Goal: Task Accomplishment & Management: Manage account settings

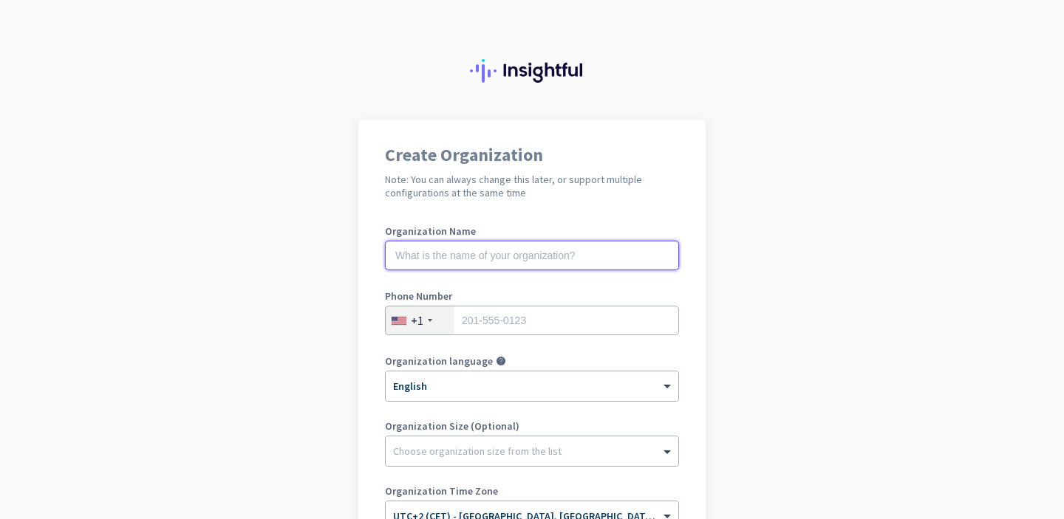
click at [538, 260] on input "text" at bounding box center [532, 256] width 294 height 30
type input "R"
type input "Y"
type input "Tester"
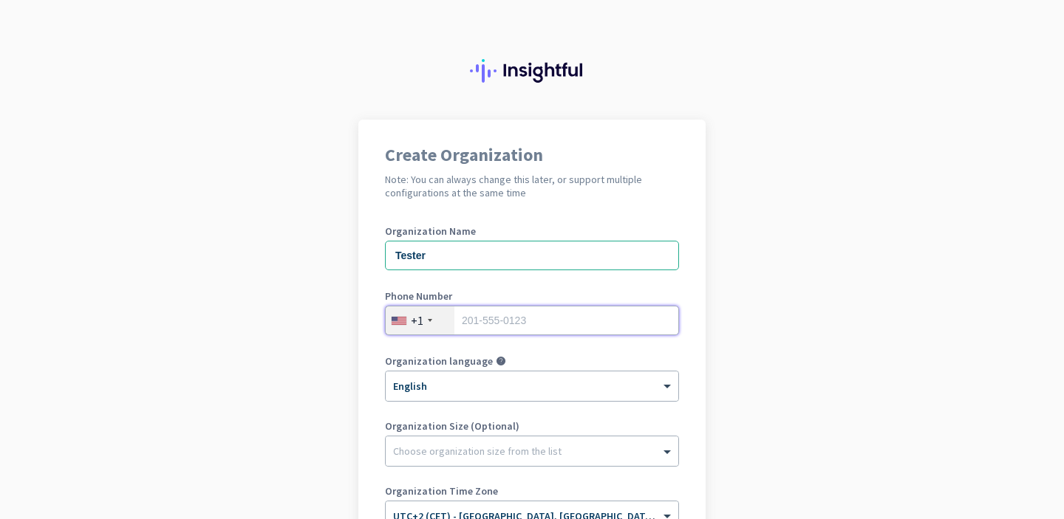
click at [572, 312] on input "tel" at bounding box center [532, 321] width 294 height 30
click at [465, 386] on div at bounding box center [532, 381] width 292 height 13
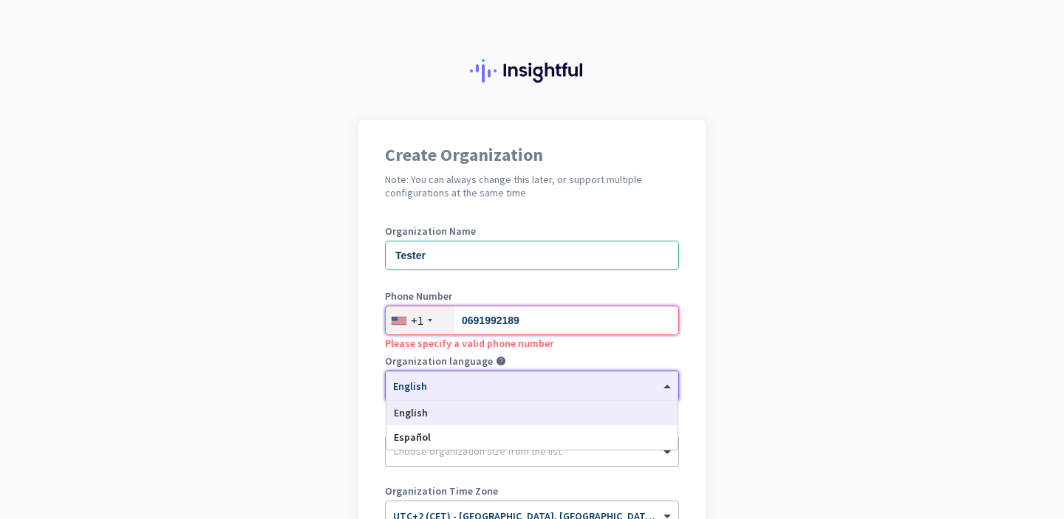
click at [448, 335] on input "0691992189" at bounding box center [532, 321] width 294 height 30
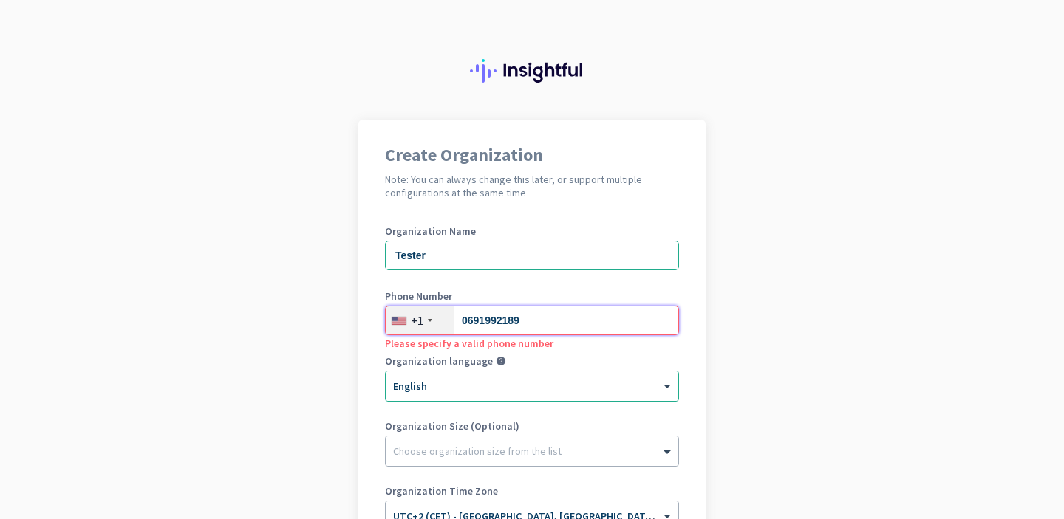
click at [469, 320] on input "0691992189" at bounding box center [532, 321] width 294 height 30
type input "691992189"
click at [422, 321] on div "+1" at bounding box center [417, 320] width 13 height 15
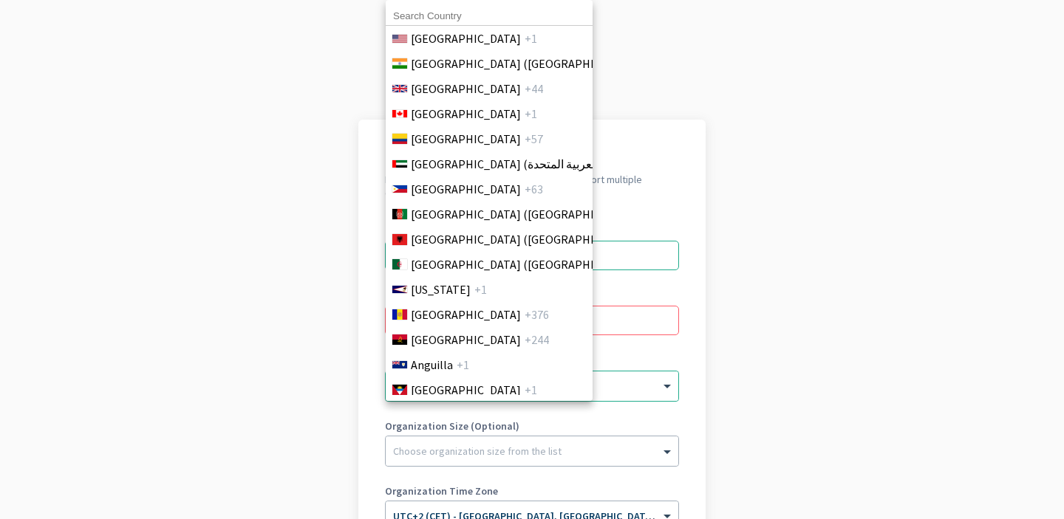
click at [453, 3] on div "[GEOGRAPHIC_DATA] +1 [GEOGRAPHIC_DATA] ([GEOGRAPHIC_DATA]) +91 [GEOGRAPHIC_DATA…" at bounding box center [489, 200] width 207 height 401
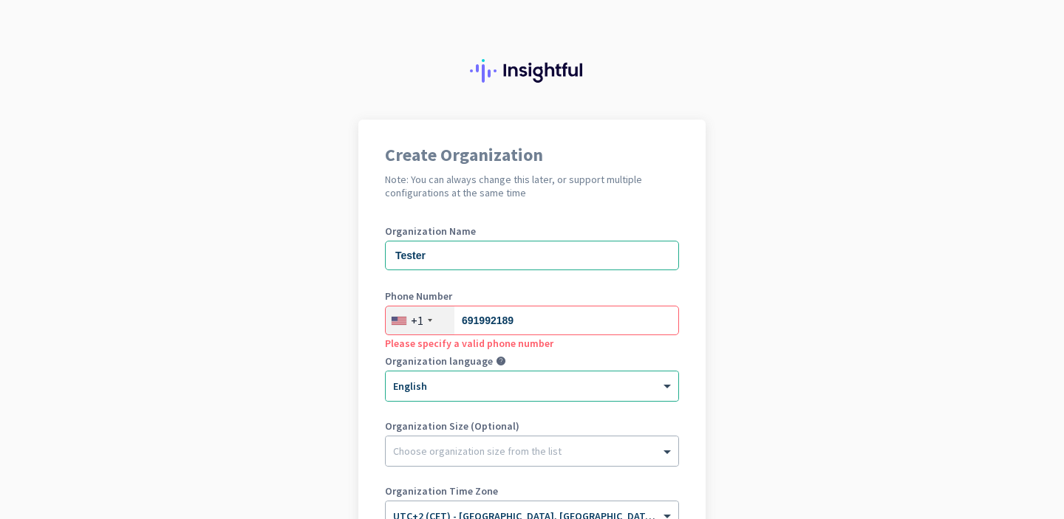
click at [412, 318] on div "+1" at bounding box center [417, 320] width 13 height 15
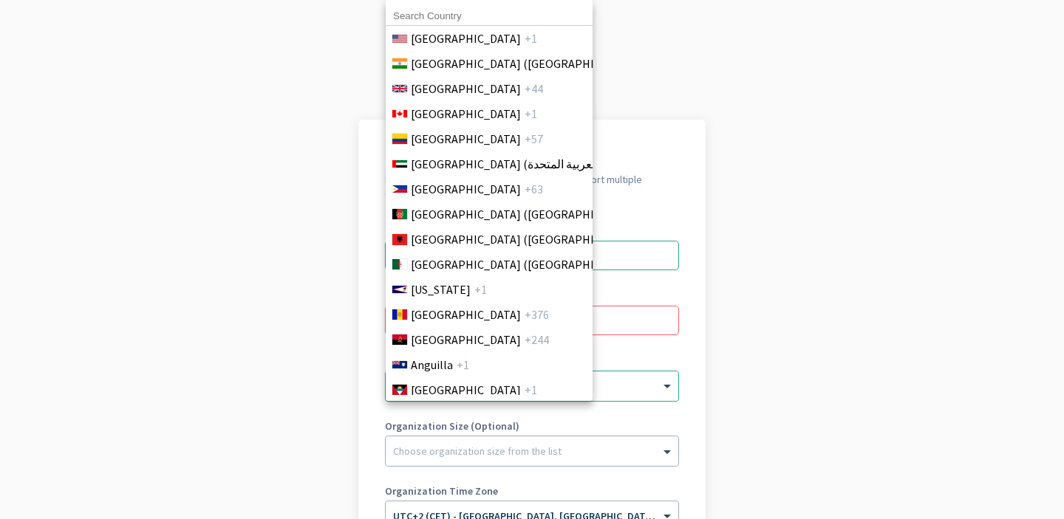
click at [452, 15] on input at bounding box center [489, 16] width 207 height 19
type input "[GEOGRAPHIC_DATA]"
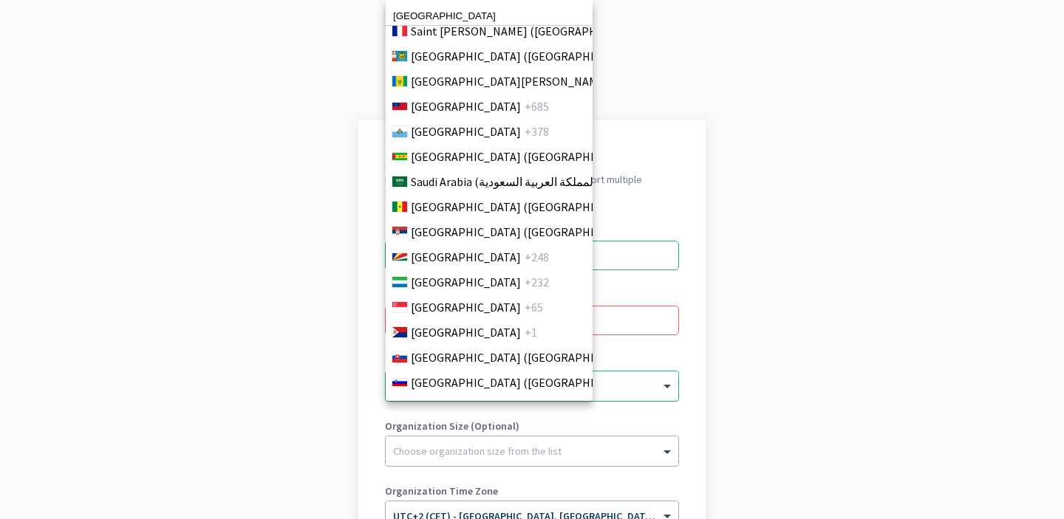
scroll to position [4775, 0]
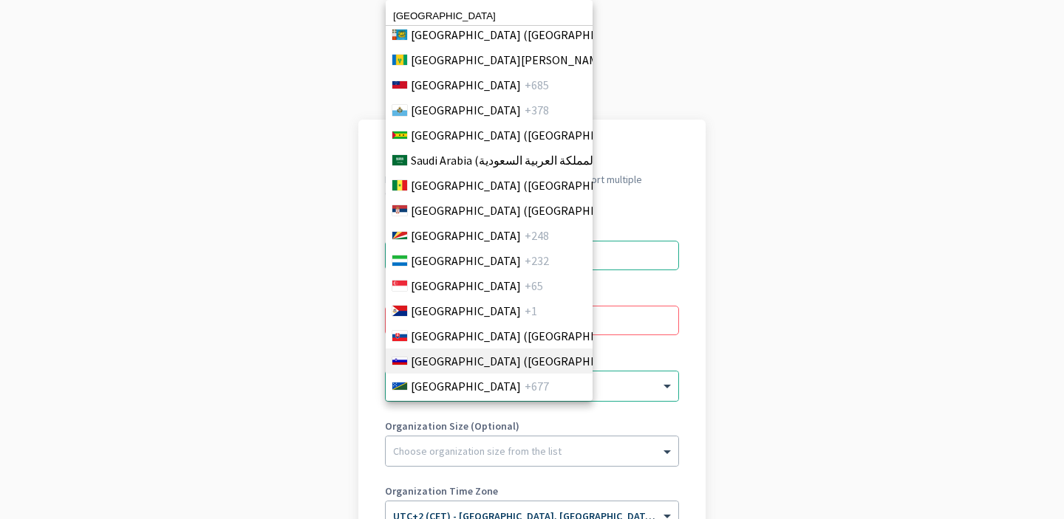
click at [469, 360] on span "[GEOGRAPHIC_DATA] ([GEOGRAPHIC_DATA])" at bounding box center [526, 361] width 230 height 18
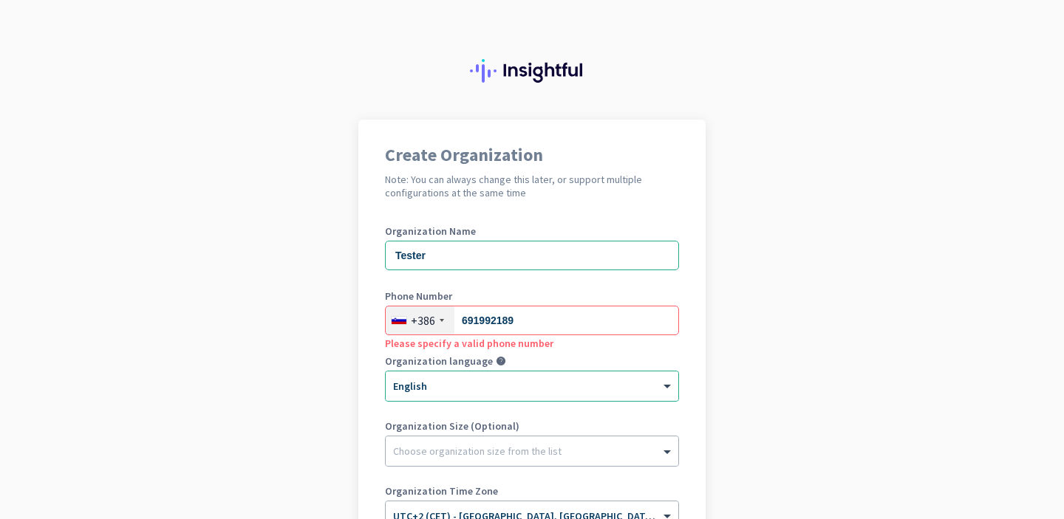
click at [326, 358] on app-onboarding-organization "Create Organization Note: You can always change this later, or support multiple…" at bounding box center [532, 417] width 1064 height 595
click at [467, 323] on input "691992189" at bounding box center [532, 321] width 294 height 30
click at [744, 357] on app-onboarding-organization "Create Organization Note: You can always change this later, or support multiple…" at bounding box center [532, 417] width 1064 height 595
click at [484, 316] on input "91992189" at bounding box center [532, 321] width 294 height 30
click at [431, 318] on div "+386" at bounding box center [423, 320] width 24 height 15
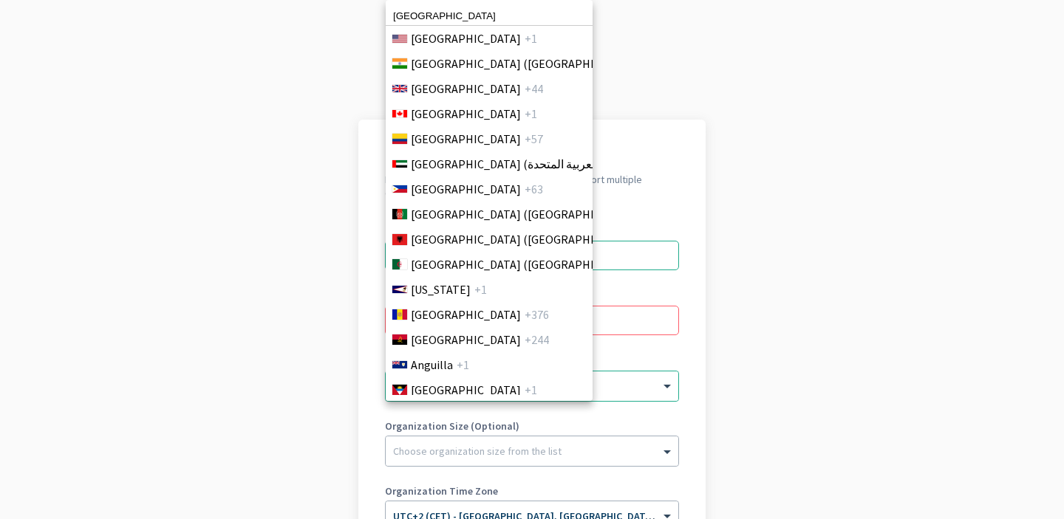
click at [439, 7] on input "[GEOGRAPHIC_DATA]" at bounding box center [489, 16] width 207 height 19
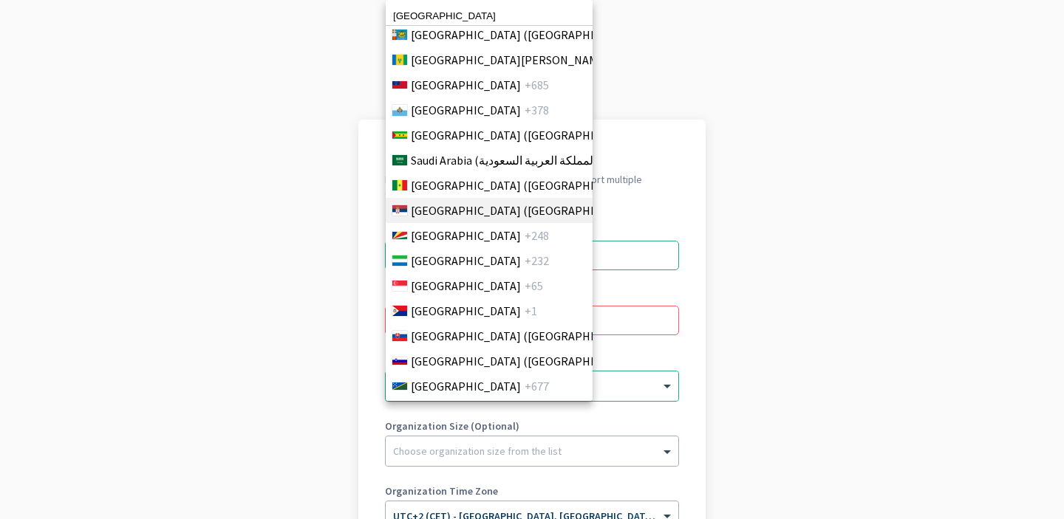
click at [511, 198] on li "[GEOGRAPHIC_DATA] ([GEOGRAPHIC_DATA]) +381" at bounding box center [489, 210] width 208 height 25
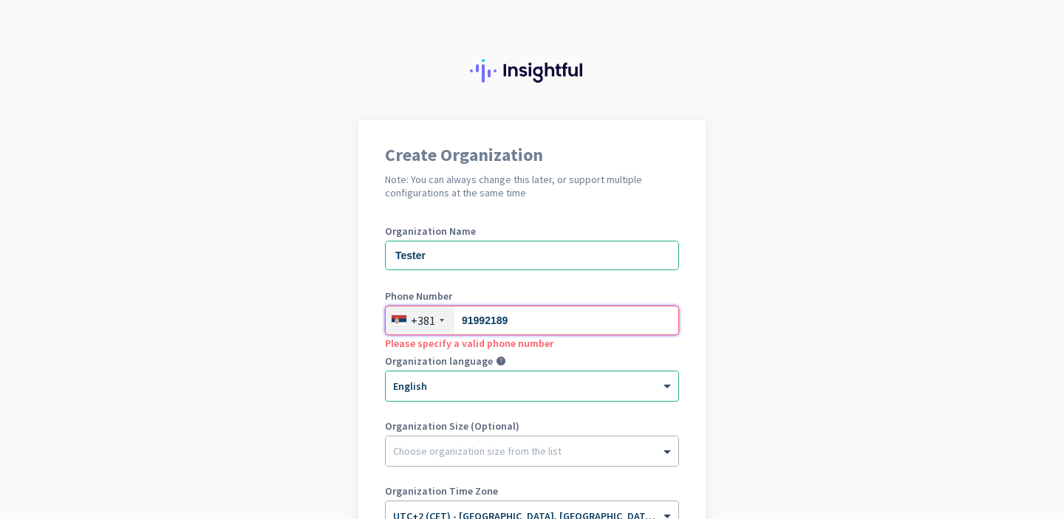
click at [501, 314] on input "91992189" at bounding box center [532, 321] width 294 height 30
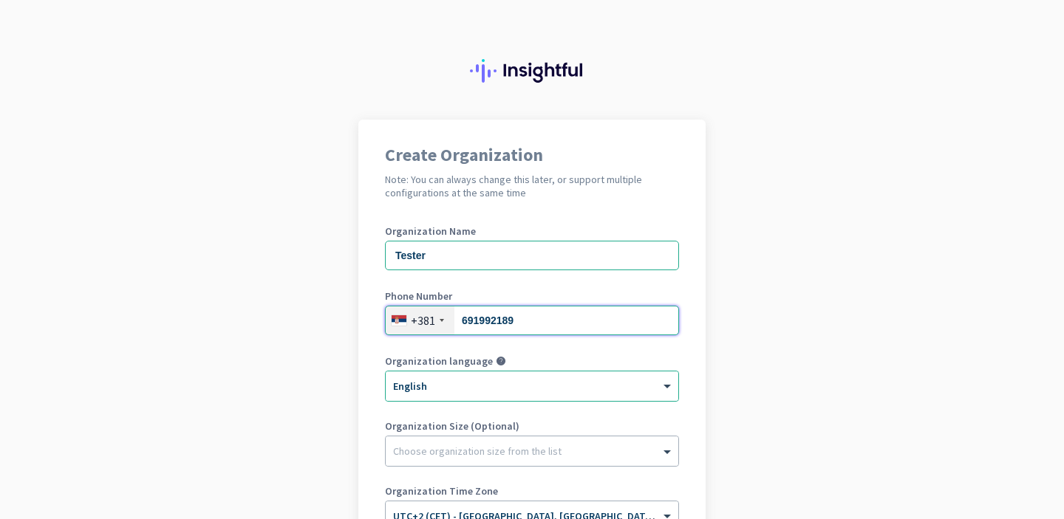
type input "691992189"
click at [789, 338] on app-onboarding-organization "Create Organization Note: You can always change this later, or support multiple…" at bounding box center [532, 417] width 1064 height 595
click at [508, 387] on div at bounding box center [532, 381] width 292 height 13
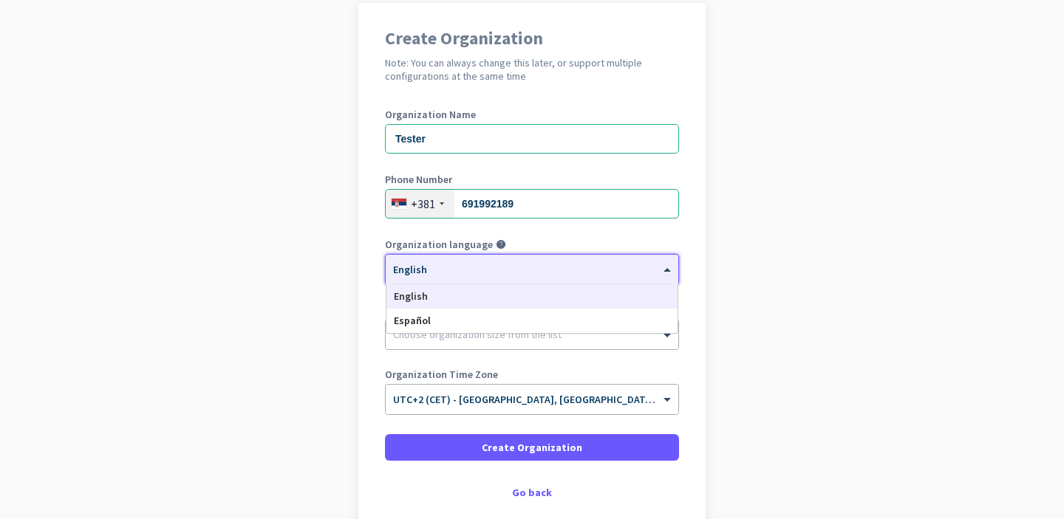
scroll to position [134, 0]
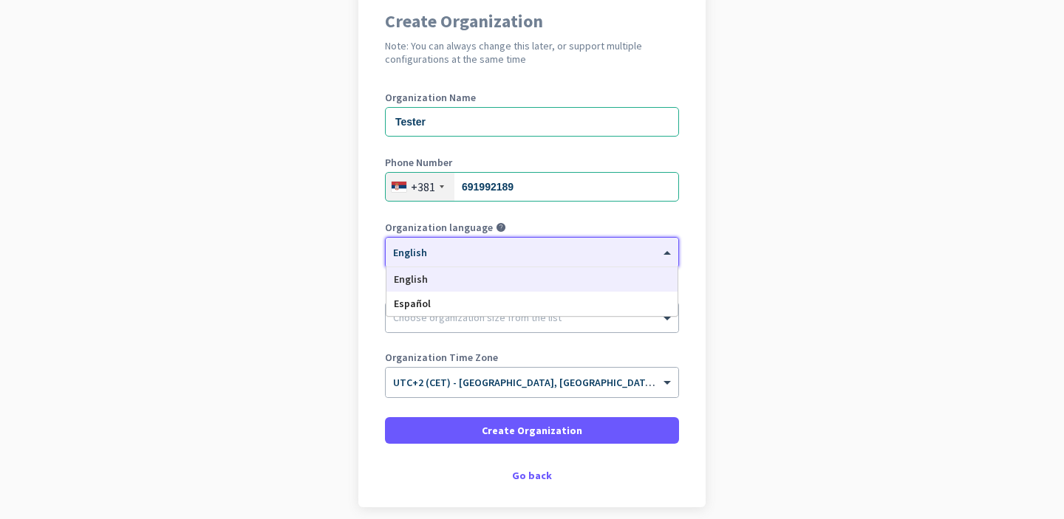
click at [295, 321] on app-onboarding-organization "Create Organization Note: You can always change this later, or support multiple…" at bounding box center [532, 283] width 1064 height 595
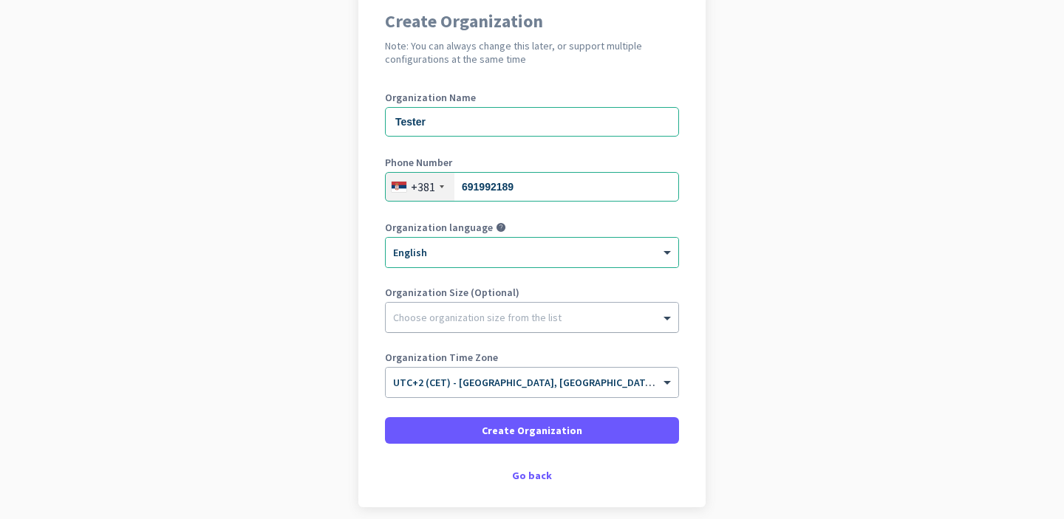
click at [493, 319] on div at bounding box center [532, 314] width 292 height 15
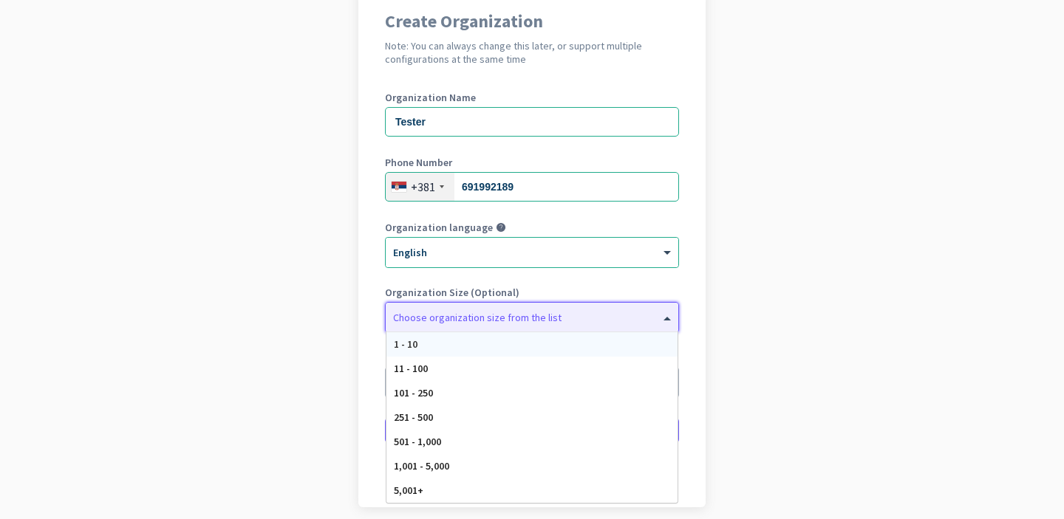
click at [485, 348] on div "1 - 10" at bounding box center [531, 344] width 291 height 24
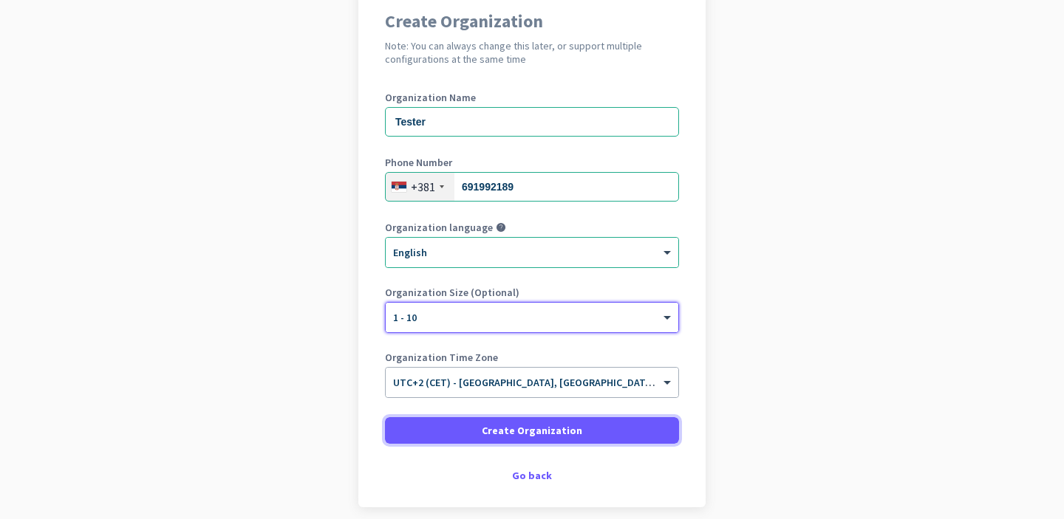
click at [518, 429] on span "Create Organization" at bounding box center [532, 430] width 100 height 15
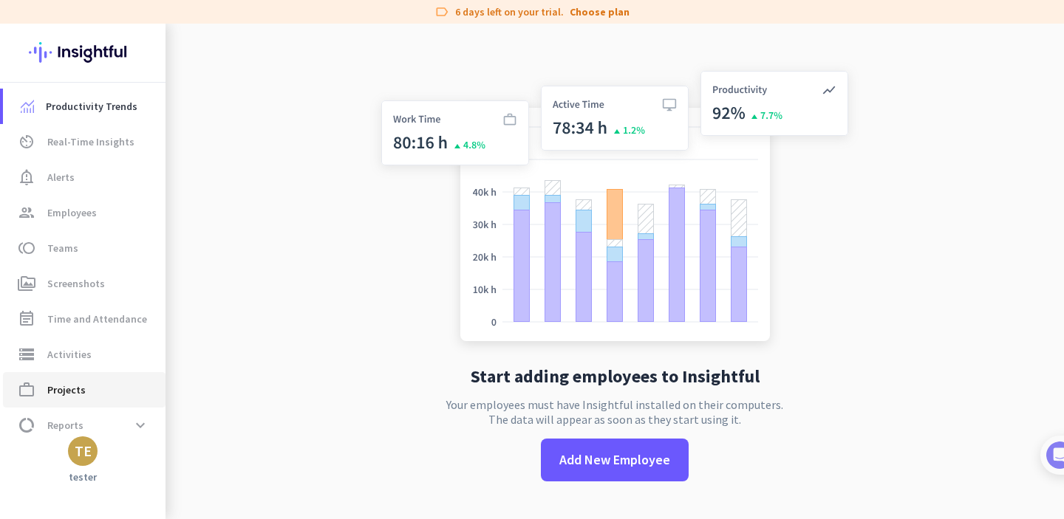
scroll to position [48, 0]
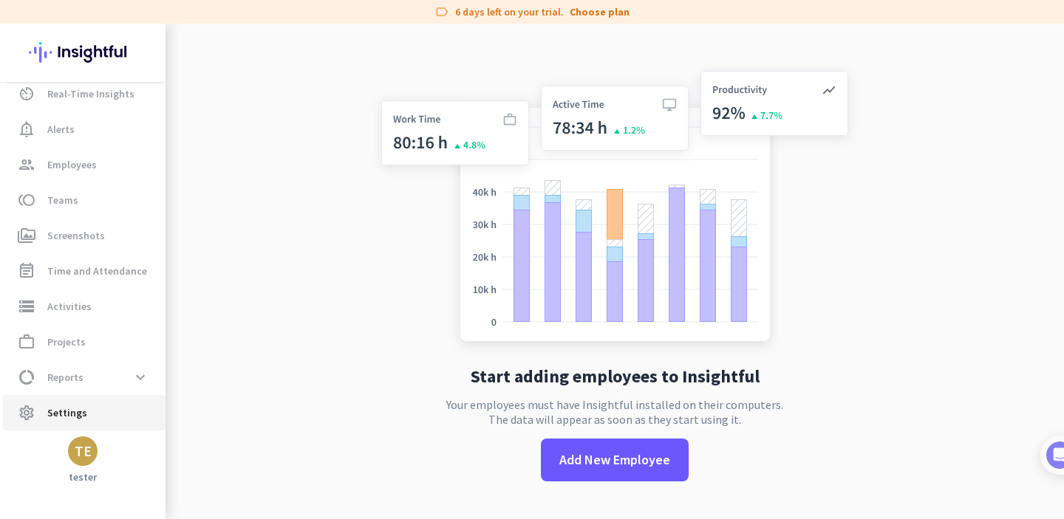
click at [97, 411] on span "settings Settings" at bounding box center [84, 413] width 139 height 18
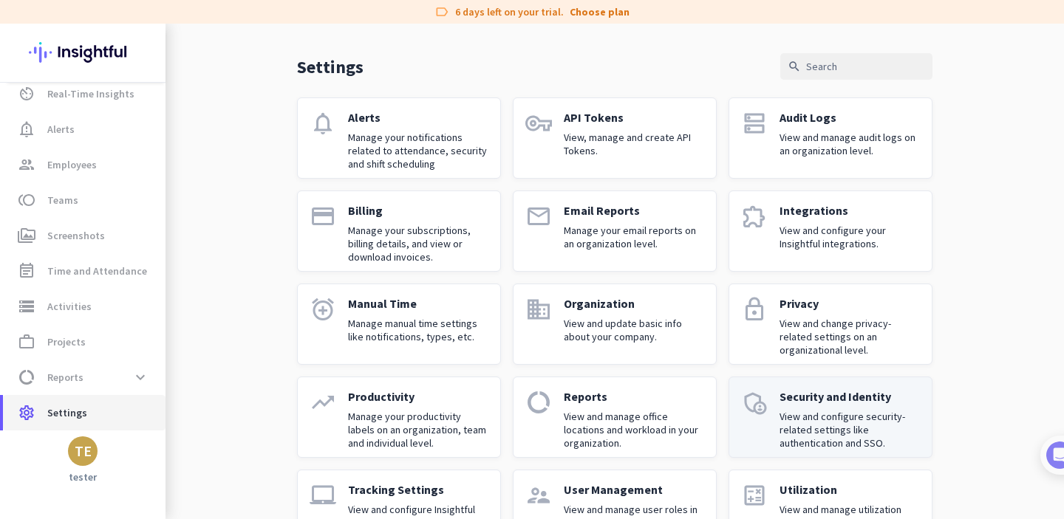
scroll to position [97, 0]
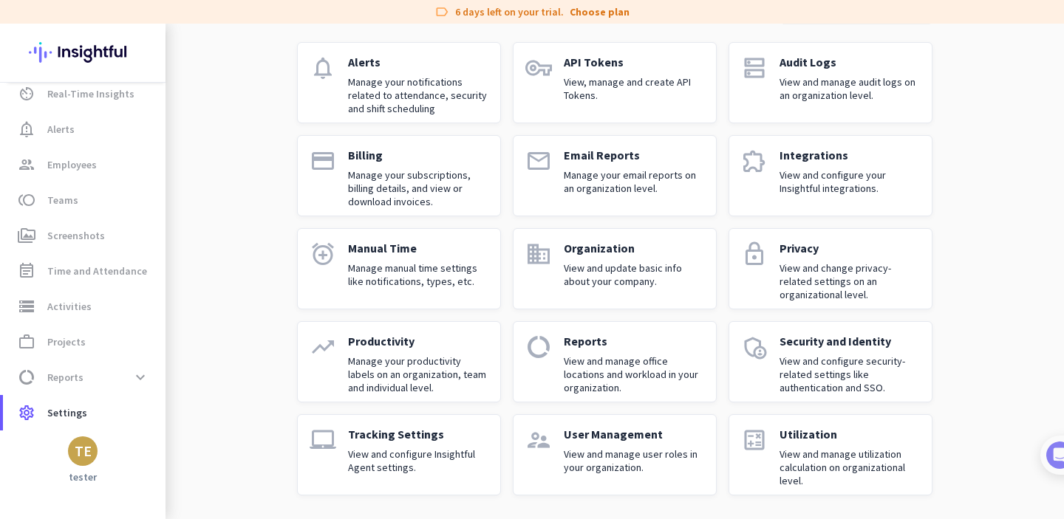
click at [603, 349] on div "Reports View and manage office locations and workload in your organization." at bounding box center [634, 362] width 140 height 56
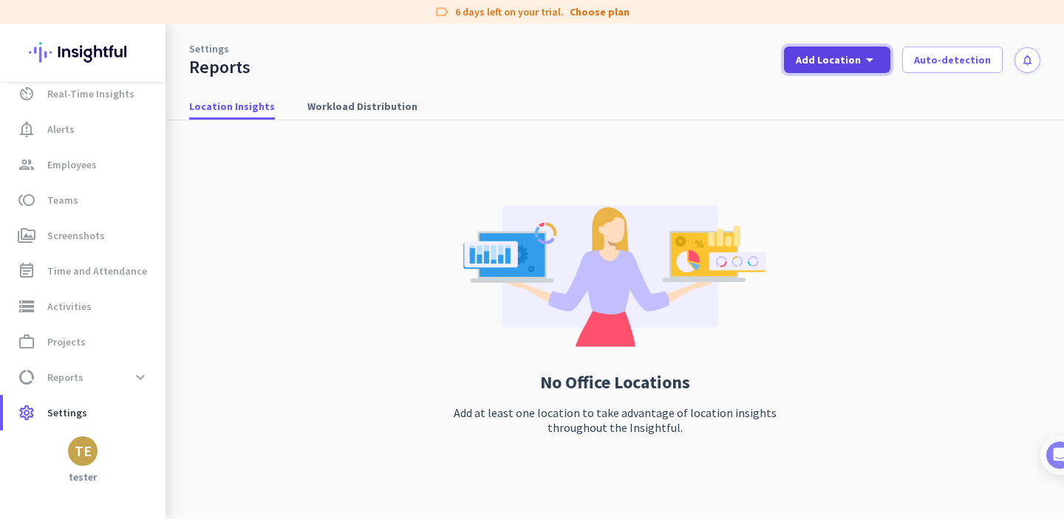
click at [869, 60] on icon "arrow_drop_down" at bounding box center [869, 60] width 18 height 18
click at [869, 60] on div at bounding box center [532, 259] width 1064 height 519
click at [825, 73] on span at bounding box center [837, 59] width 106 height 35
click at [765, 87] on div at bounding box center [532, 259] width 1064 height 519
click at [858, 52] on span "Add Location" at bounding box center [827, 59] width 65 height 15
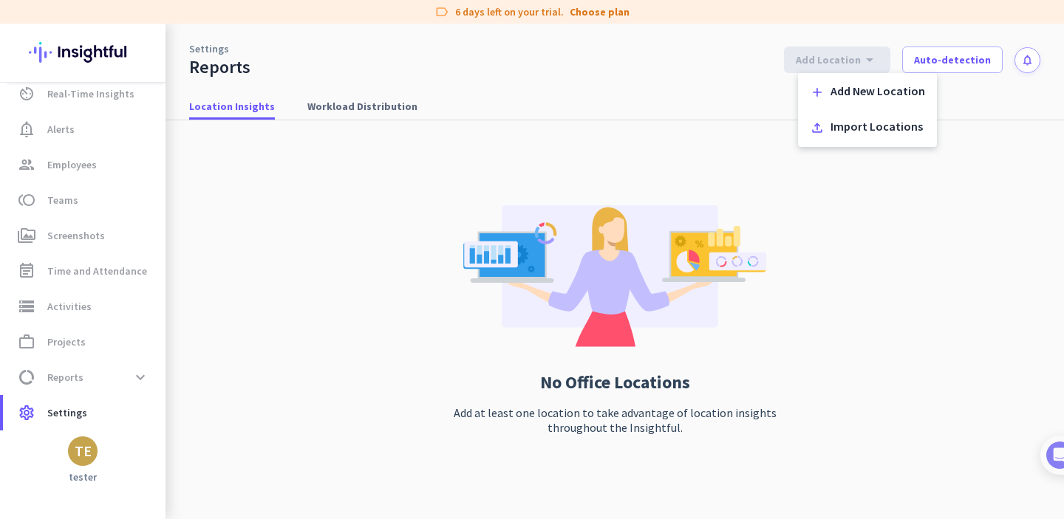
click at [744, 75] on div at bounding box center [532, 259] width 1064 height 519
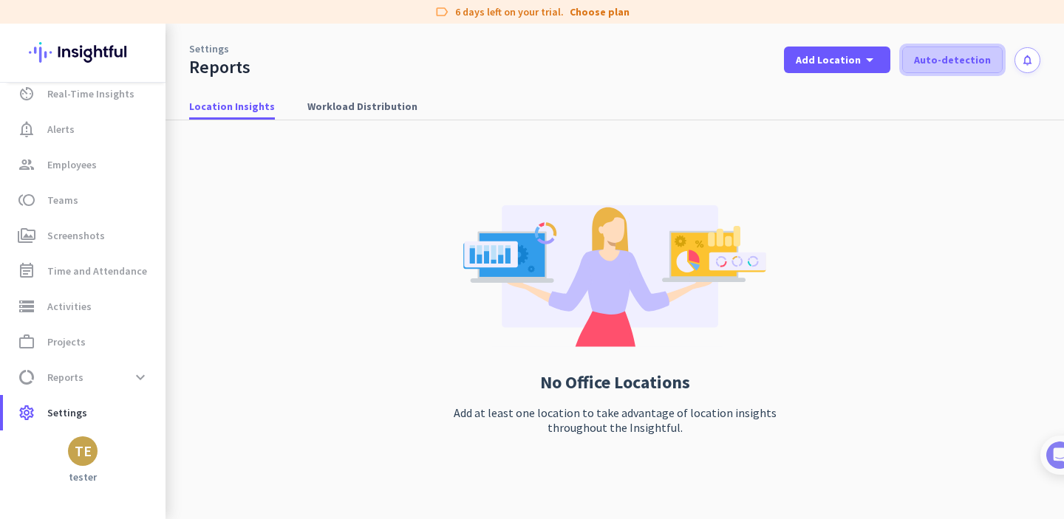
click at [939, 54] on span "Auto-detection" at bounding box center [952, 59] width 77 height 15
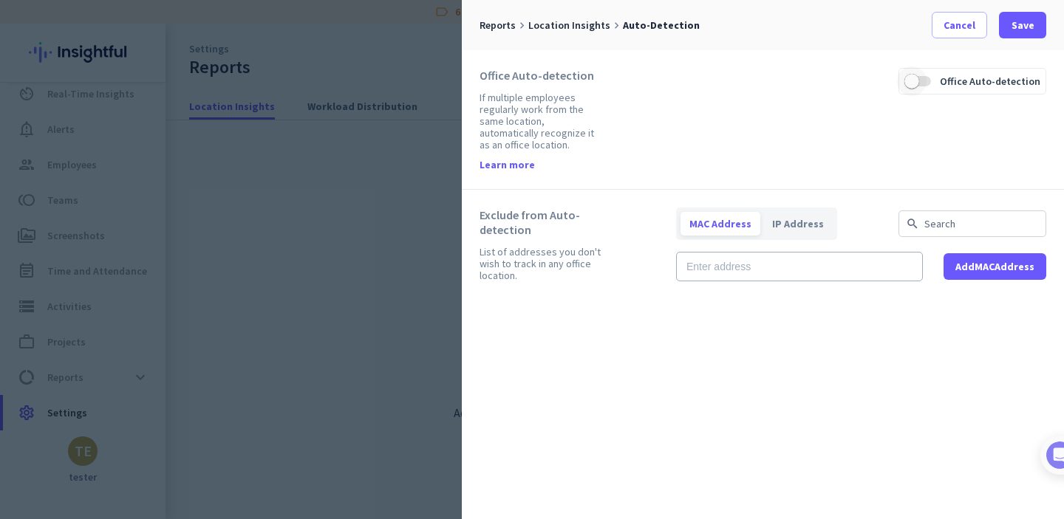
click at [926, 76] on span "button" at bounding box center [912, 81] width 30 height 30
click at [1027, 24] on span "Save" at bounding box center [1022, 25] width 23 height 15
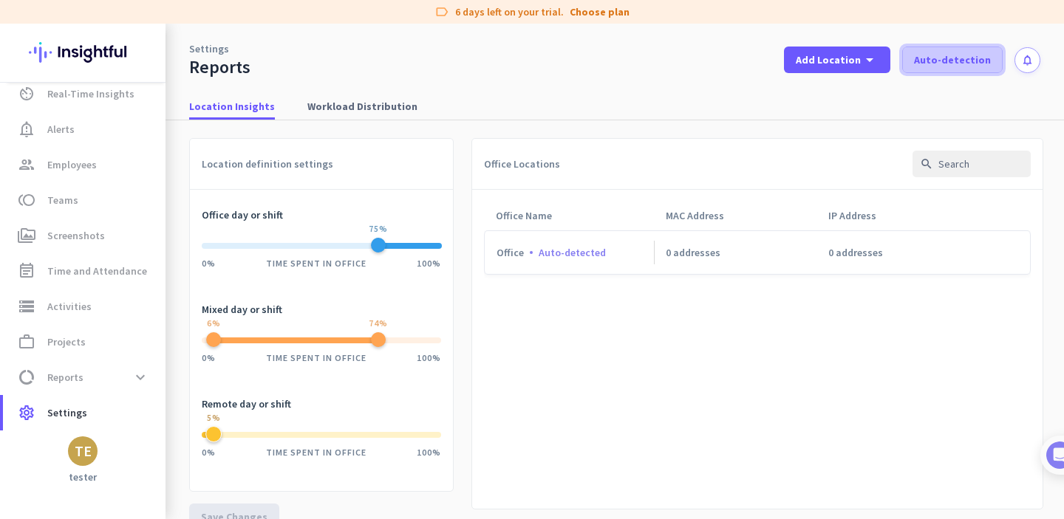
click at [956, 58] on span "Auto-detection" at bounding box center [952, 59] width 77 height 15
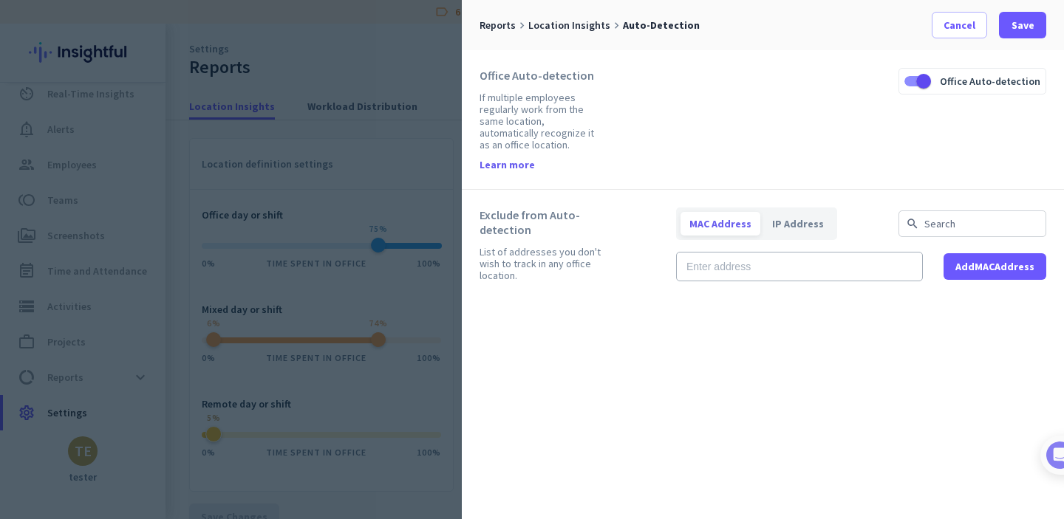
click at [425, 66] on div at bounding box center [532, 259] width 1064 height 519
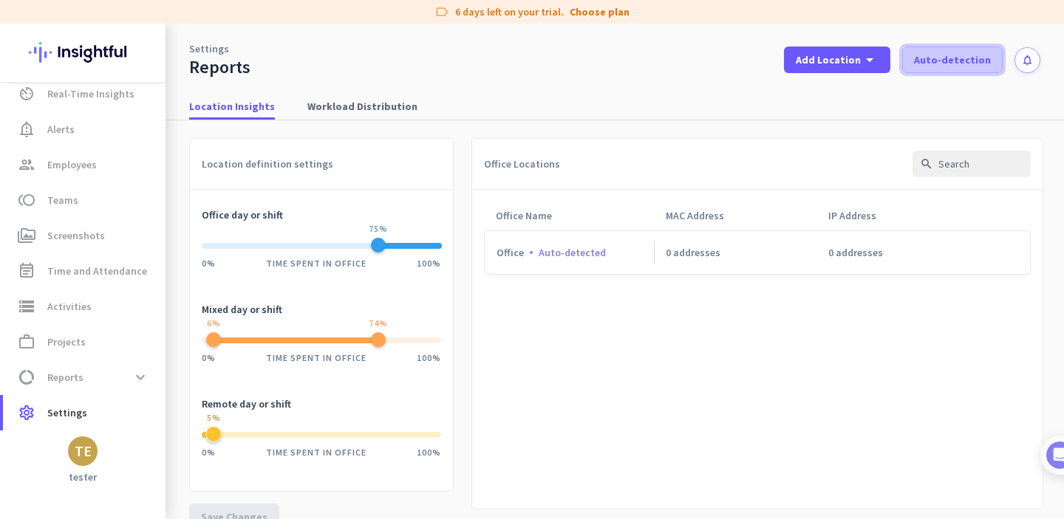
click at [942, 59] on span "Auto-detection" at bounding box center [952, 59] width 77 height 15
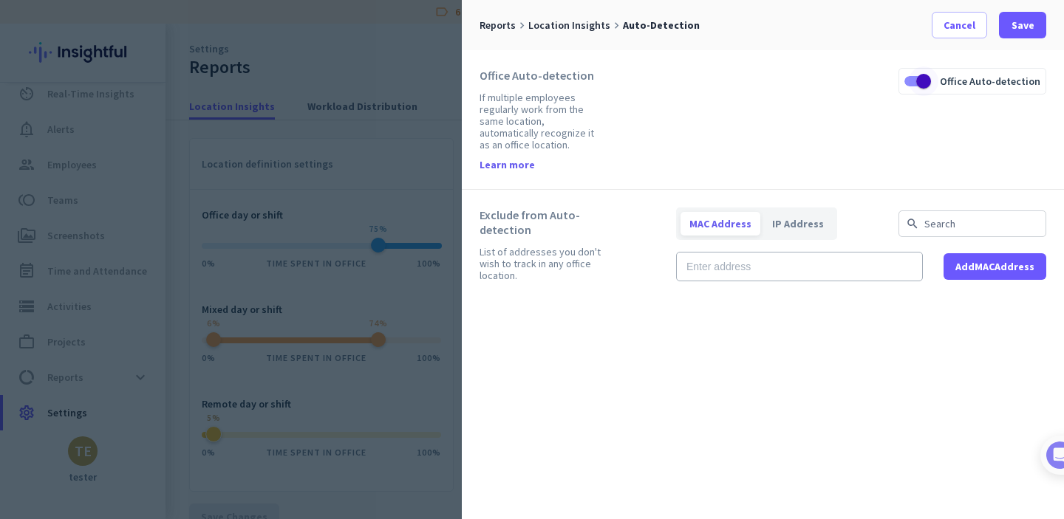
click at [925, 82] on span "button" at bounding box center [923, 81] width 15 height 15
click at [925, 82] on span "button" at bounding box center [912, 81] width 30 height 30
click at [961, 35] on span at bounding box center [959, 24] width 54 height 35
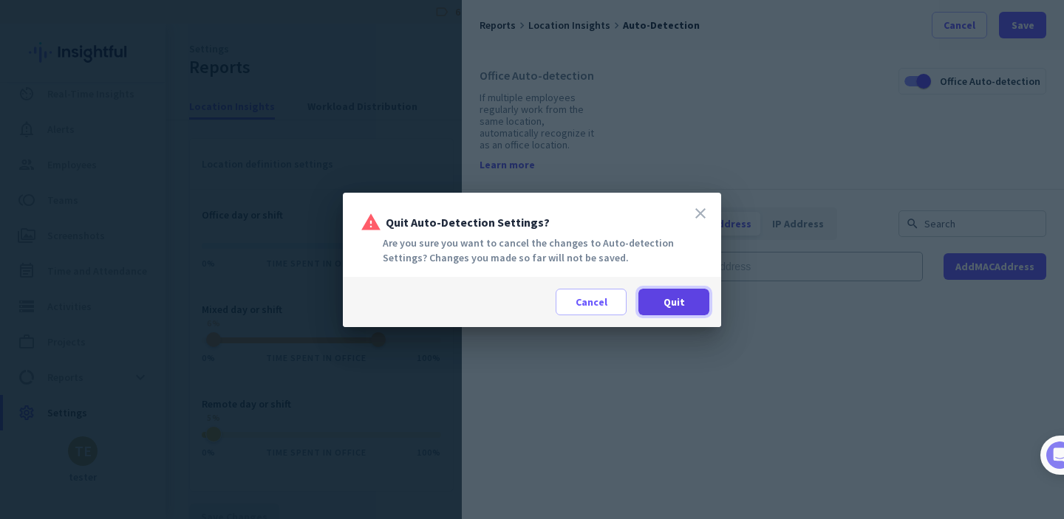
click at [692, 311] on span at bounding box center [673, 301] width 71 height 35
